Goal: Task Accomplishment & Management: Use online tool/utility

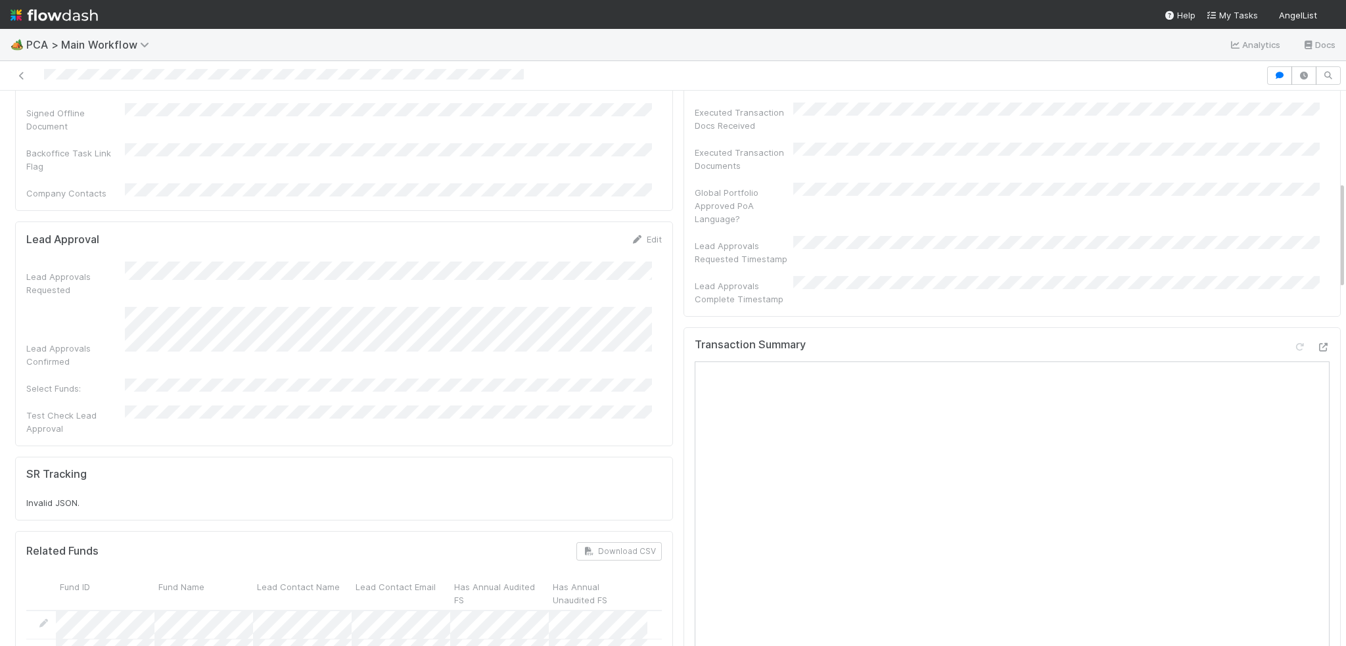
scroll to position [591, 0]
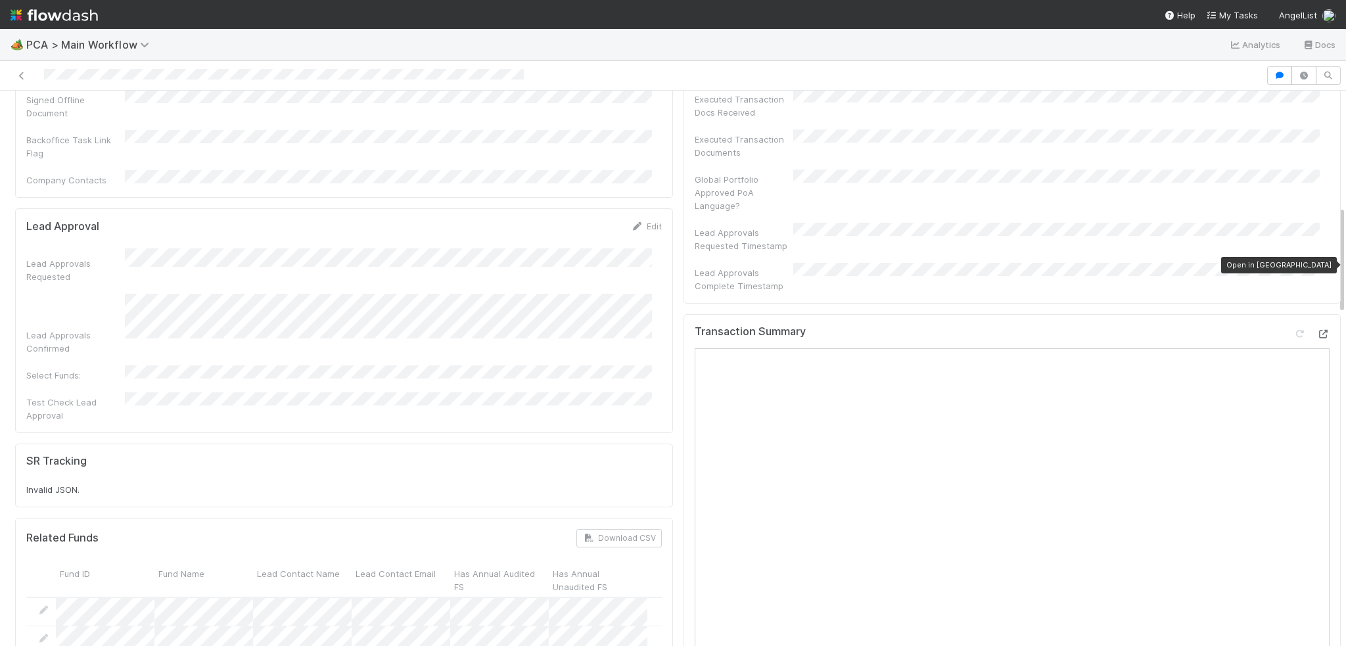
click at [1316, 330] on icon at bounding box center [1322, 334] width 13 height 9
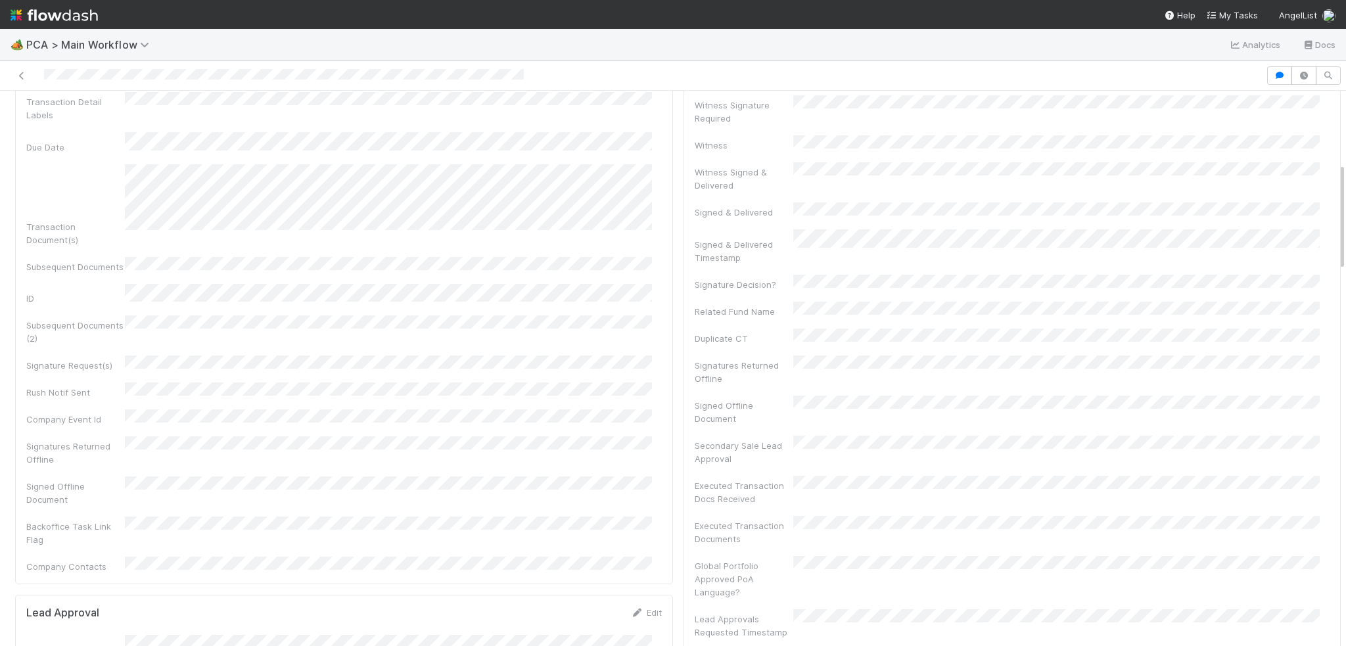
scroll to position [0, 0]
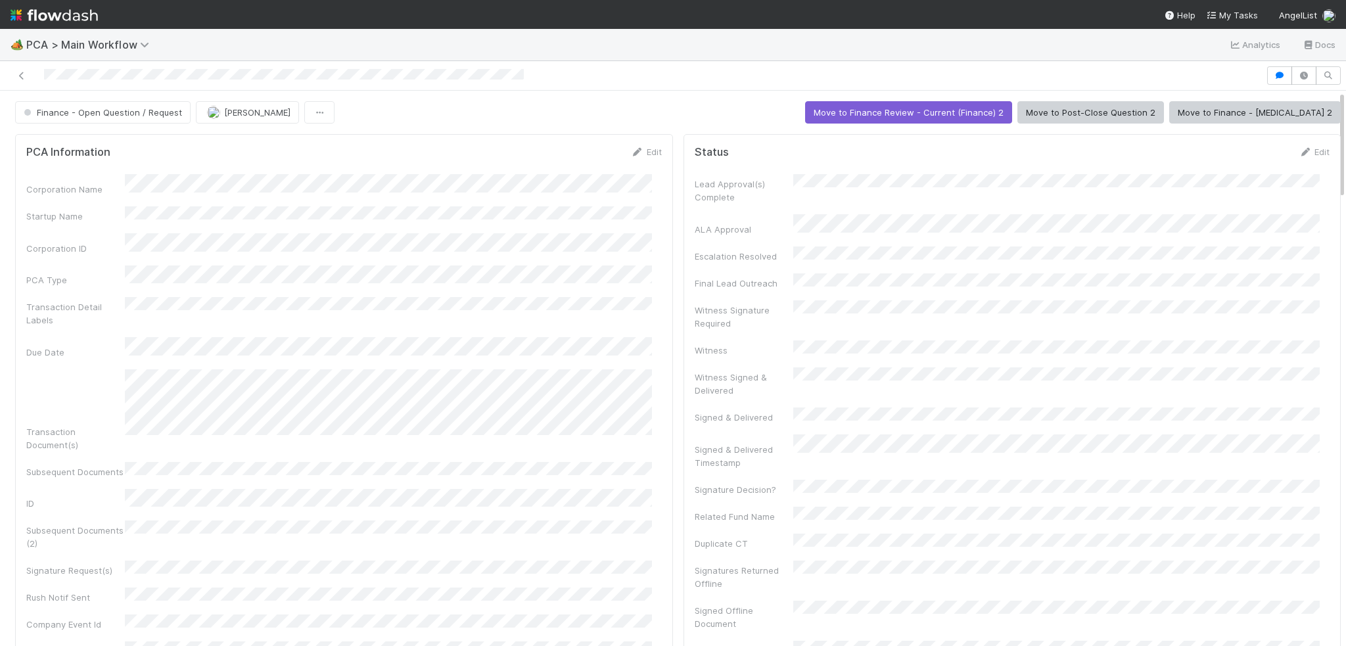
drag, startPoint x: 38, startPoint y: 70, endPoint x: 105, endPoint y: 86, distance: 69.0
click at [105, 86] on div at bounding box center [673, 76] width 1346 height 30
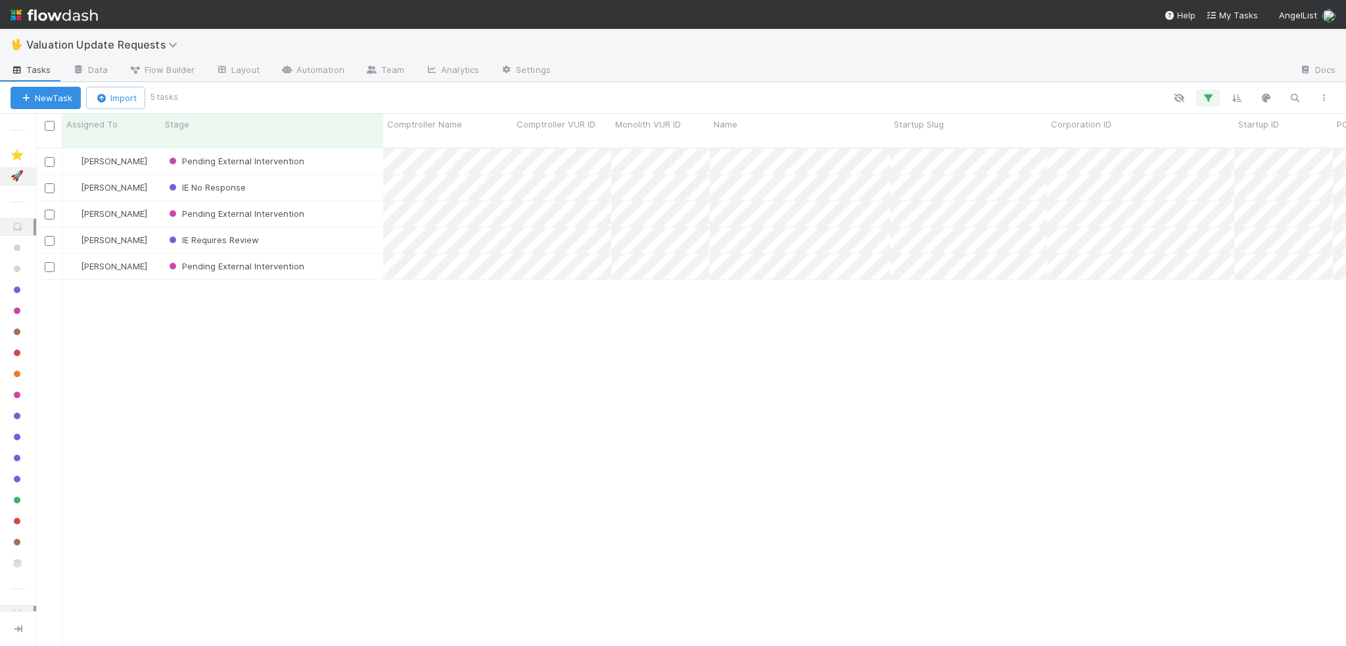
scroll to position [499, 1300]
drag, startPoint x: 680, startPoint y: 542, endPoint x: 704, endPoint y: 336, distance: 207.1
click at [678, 524] on div "[PERSON_NAME] Pending External Intervention [DATE] 5:25:25 PM [DATE] 11:56:45 A…" at bounding box center [691, 403] width 1310 height 509
